Goal: Task Accomplishment & Management: Use online tool/utility

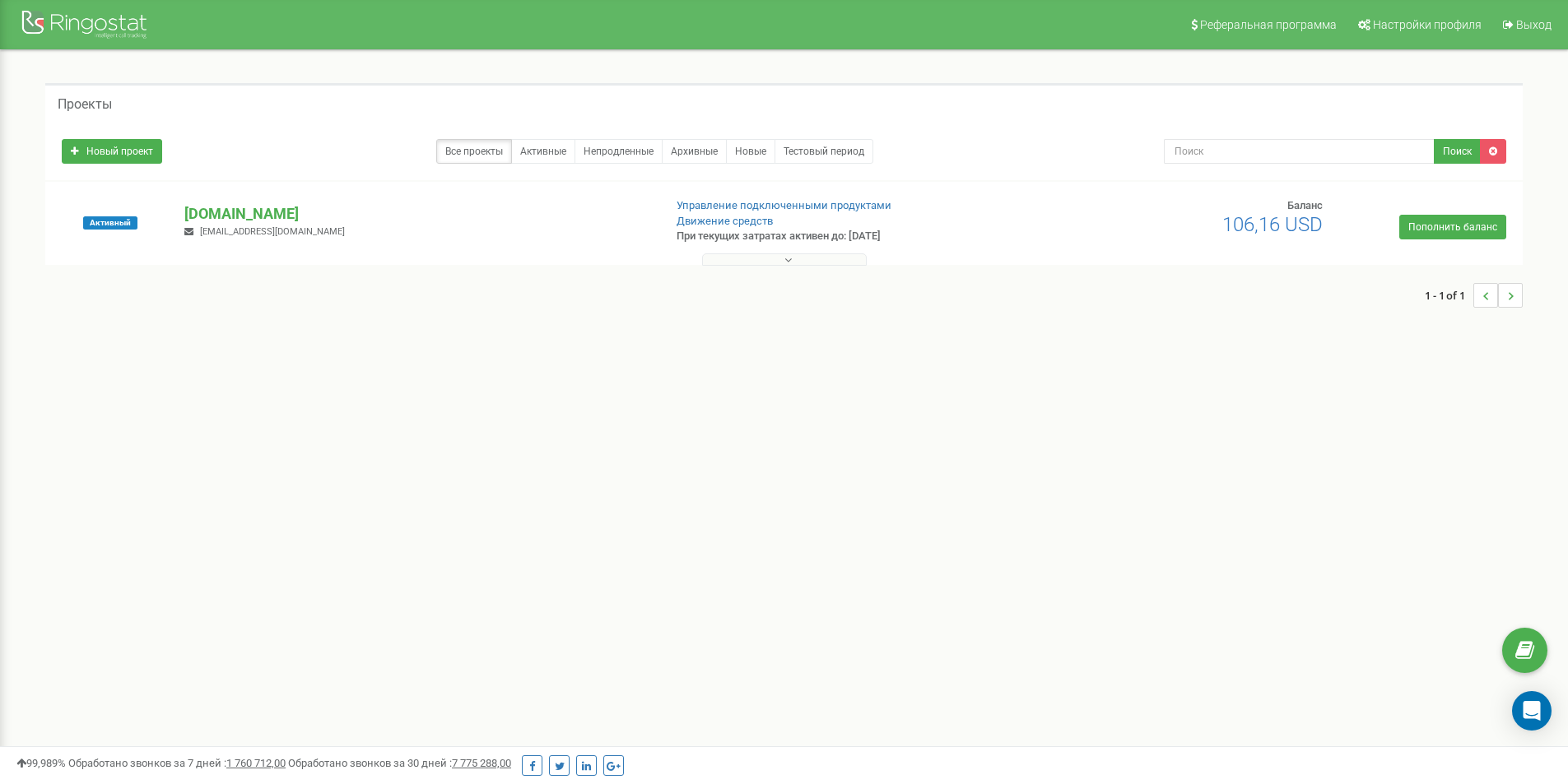
click at [219, 214] on p "[DOMAIN_NAME]" at bounding box center [417, 214] width 465 height 22
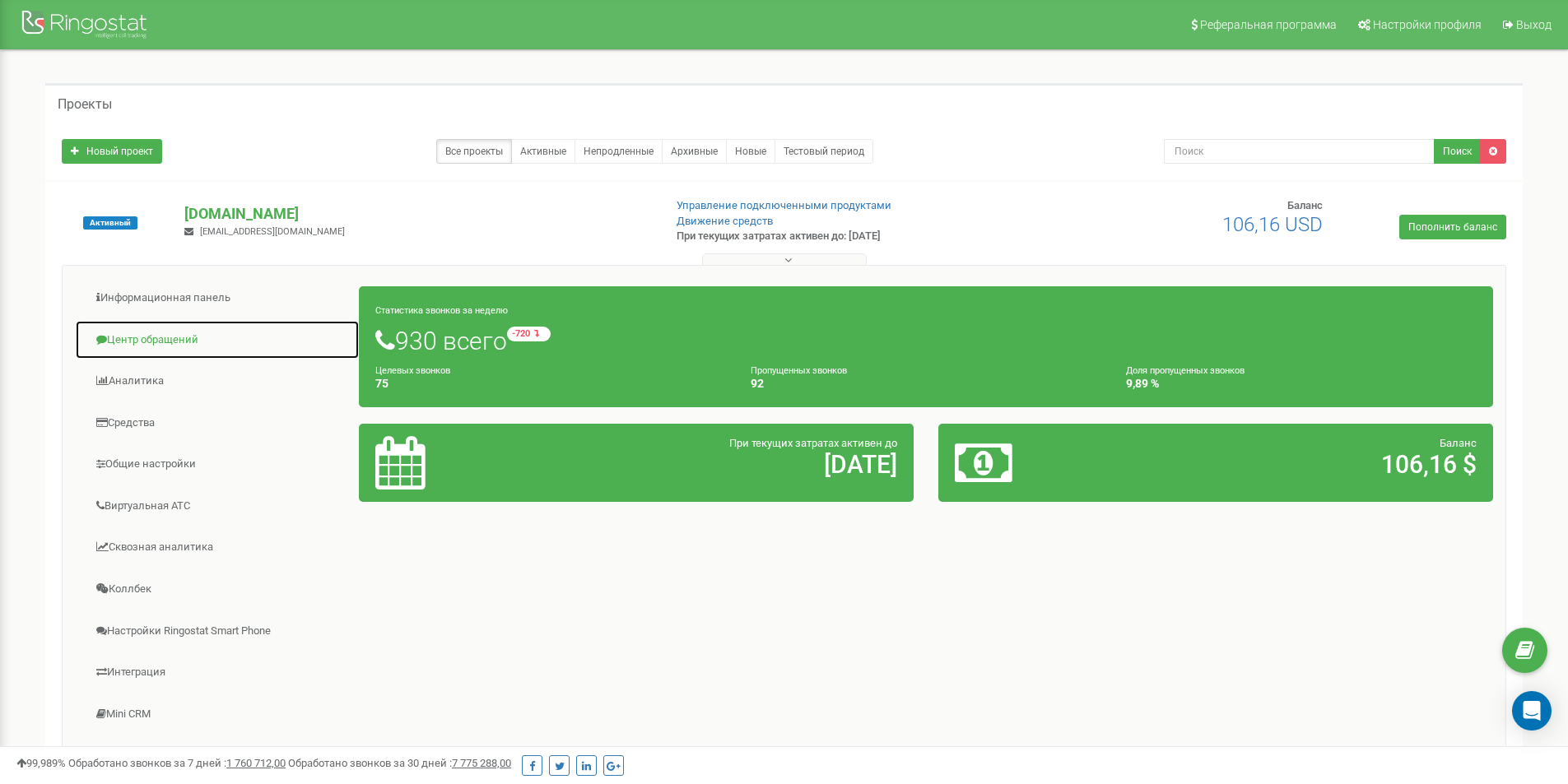
click at [148, 341] on link "Центр обращений" at bounding box center [217, 340] width 285 height 40
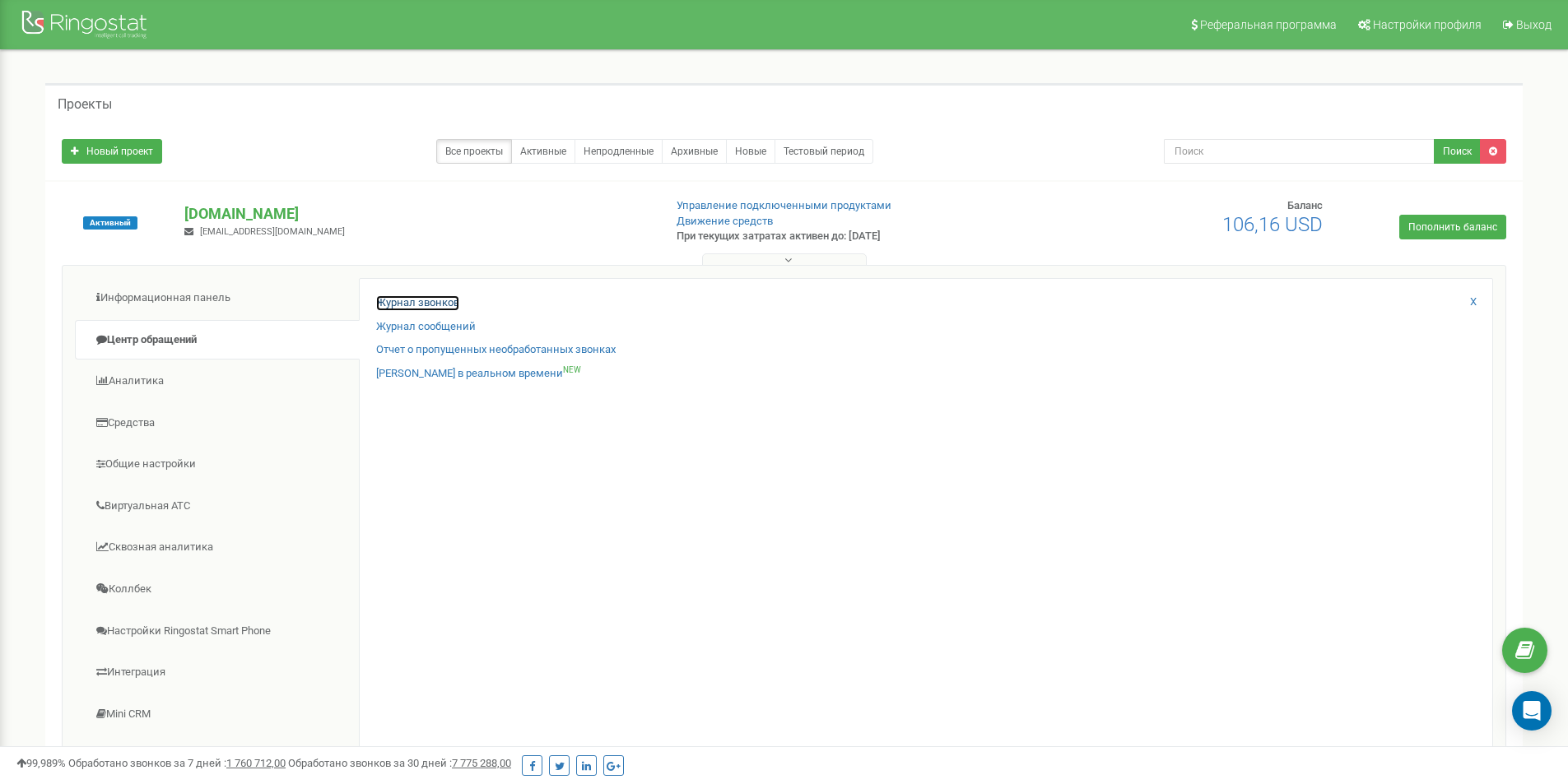
click at [398, 299] on link "Журнал звонков" at bounding box center [418, 303] width 83 height 16
